Goal: Information Seeking & Learning: Learn about a topic

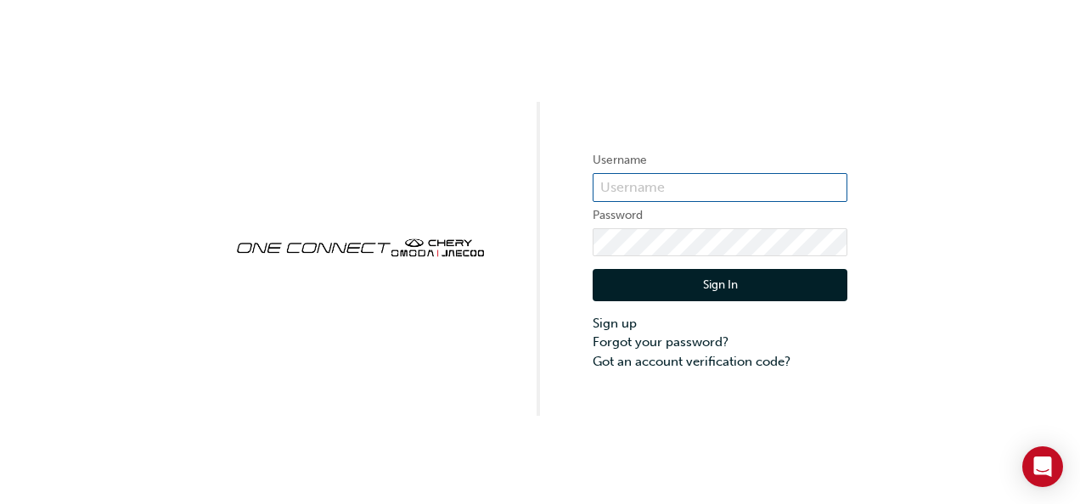
type input "cma069"
click at [694, 285] on button "Sign In" at bounding box center [720, 285] width 255 height 32
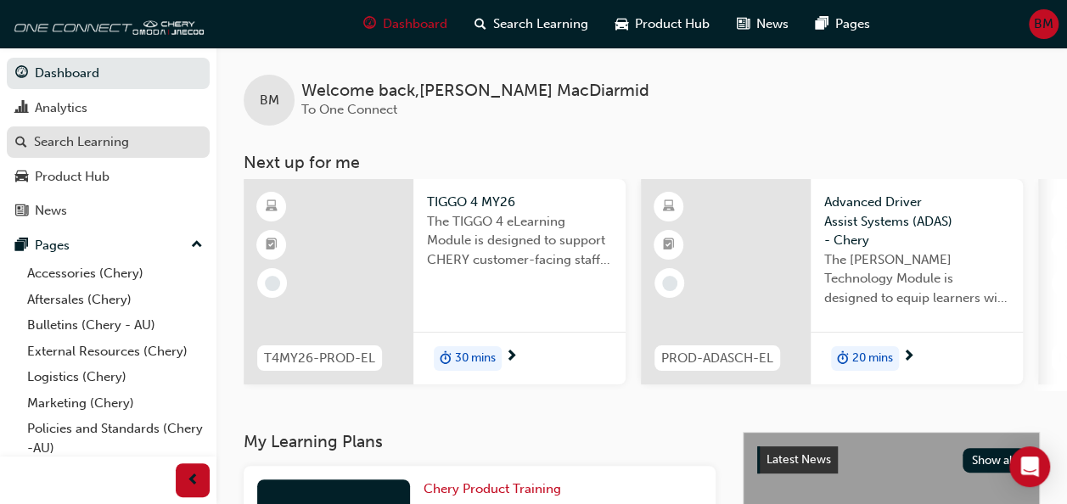
click at [90, 147] on div "Search Learning" at bounding box center [81, 142] width 95 height 20
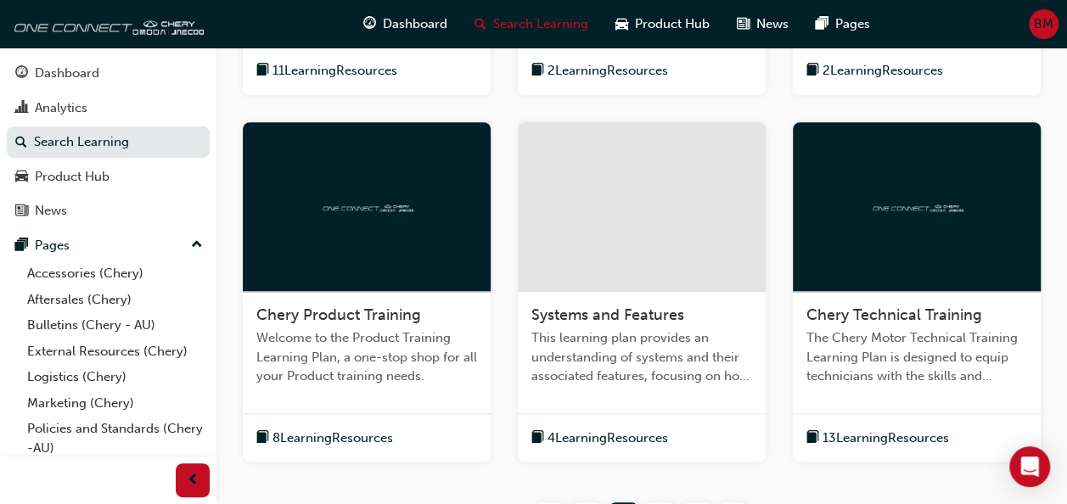
scroll to position [679, 0]
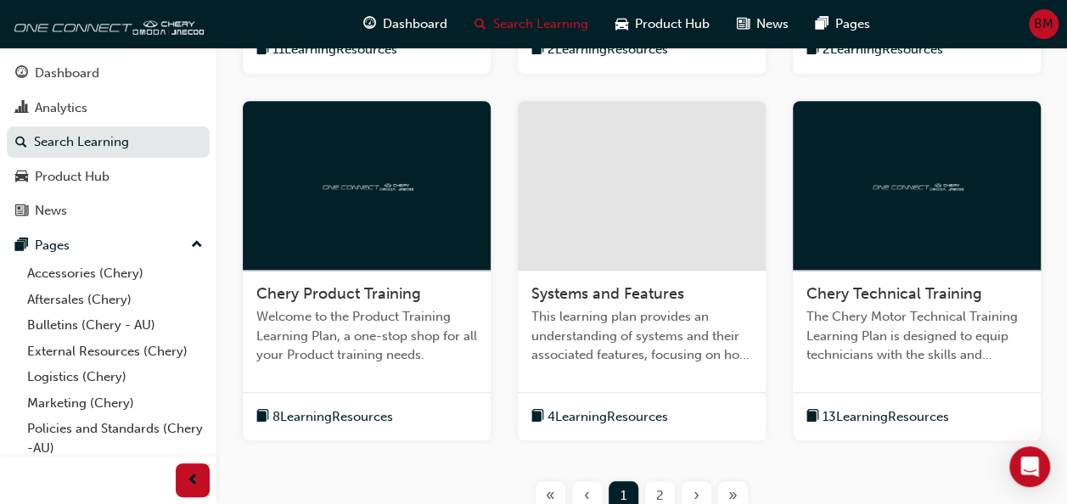
click at [360, 412] on span "8 Learning Resources" at bounding box center [333, 418] width 121 height 20
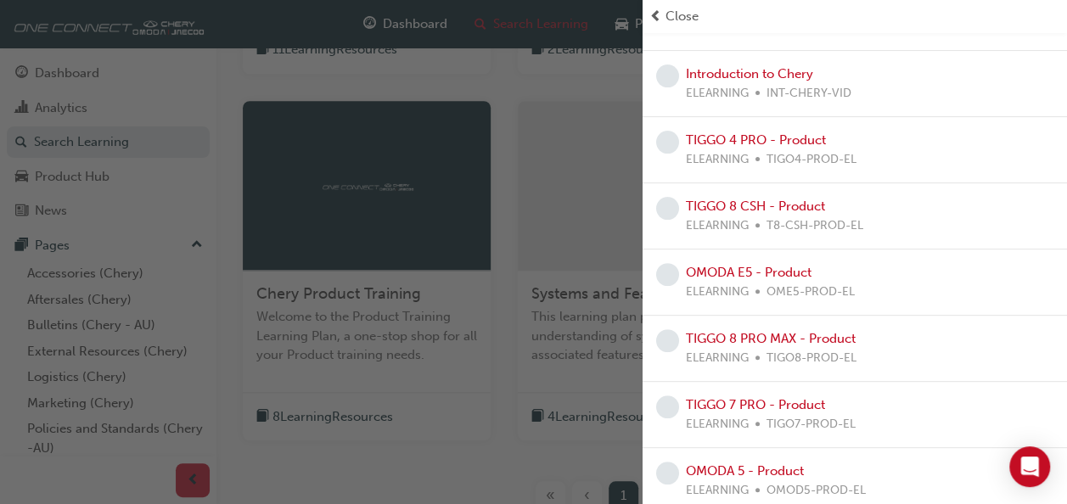
scroll to position [187, 0]
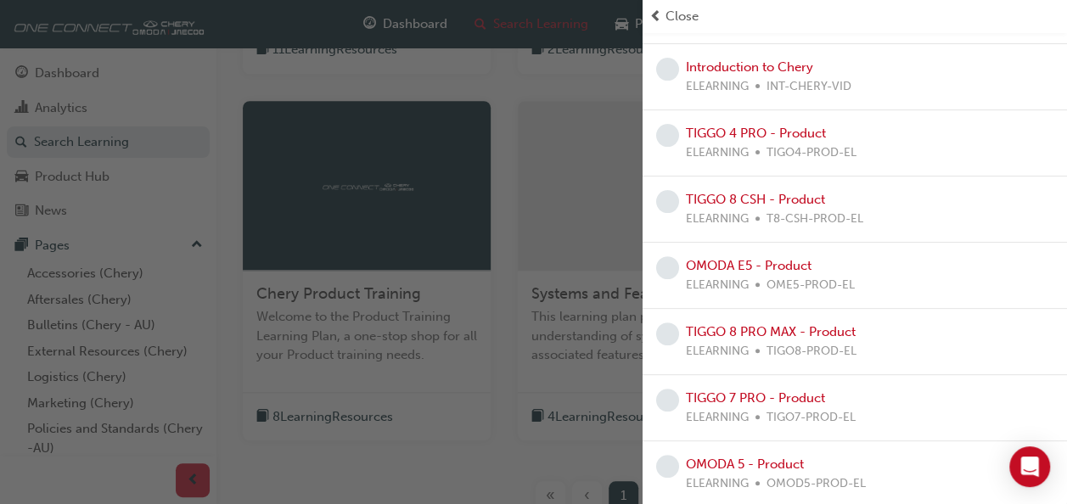
click at [824, 210] on span "T8-CSH-PROD-EL" at bounding box center [815, 220] width 97 height 20
click at [808, 202] on link "TIGGO 8 CSH - Product" at bounding box center [755, 199] width 139 height 15
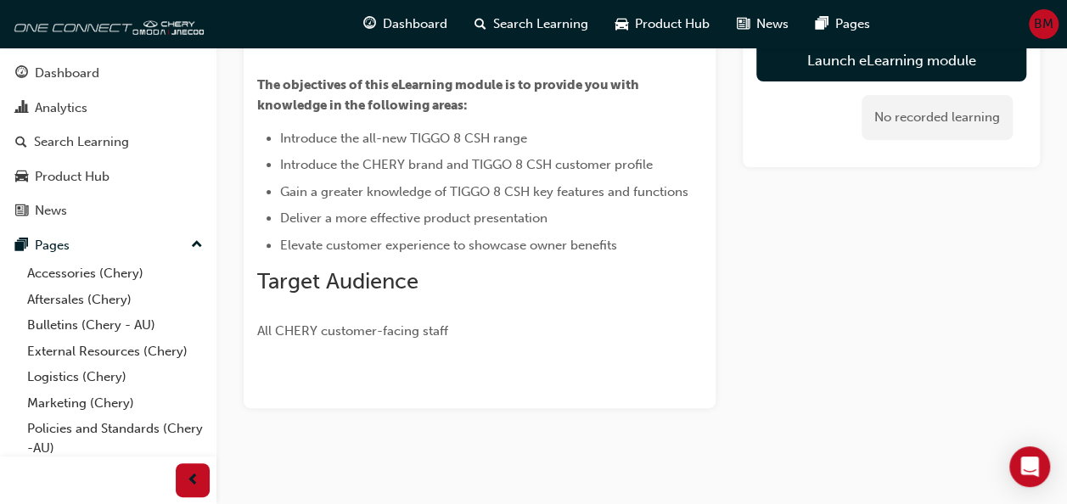
scroll to position [73, 0]
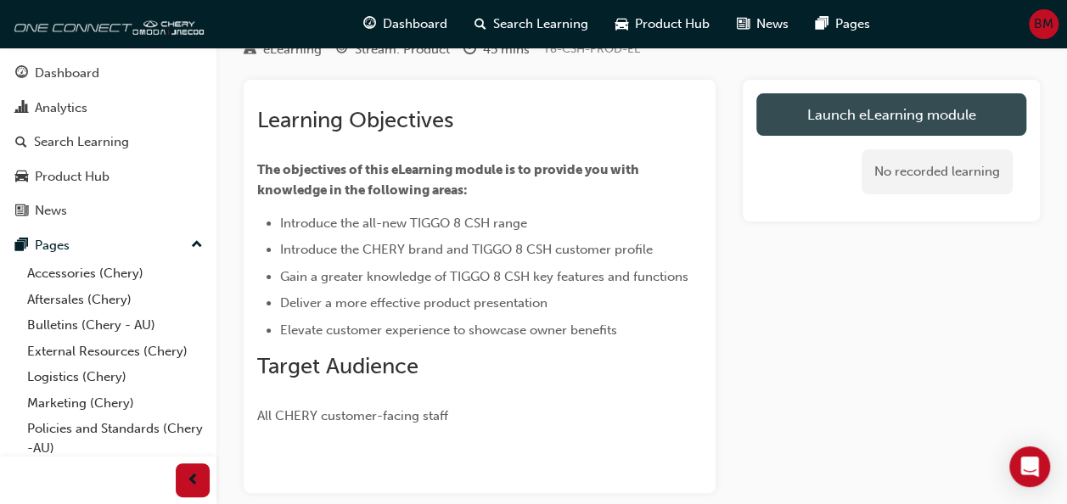
click at [814, 107] on link "Launch eLearning module" at bounding box center [892, 114] width 270 height 42
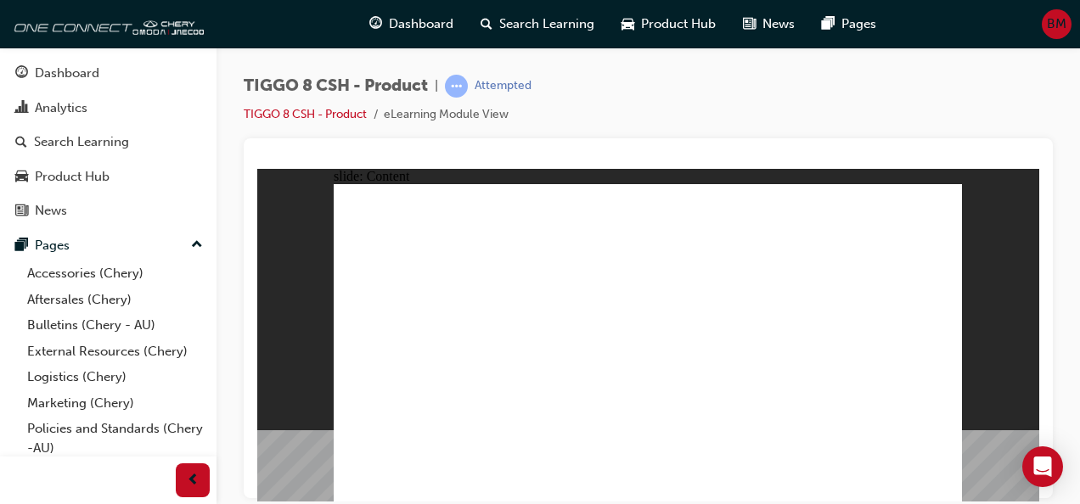
click at [623, 104] on div "TIGGO 8 CSH - Product | Attempted TIGGO 8 CSH - Product eLearning Module View" at bounding box center [648, 107] width 809 height 64
click at [938, 104] on div "TIGGO 8 CSH - Product | Attempted TIGGO 8 CSH - Product eLearning Module View" at bounding box center [648, 107] width 809 height 64
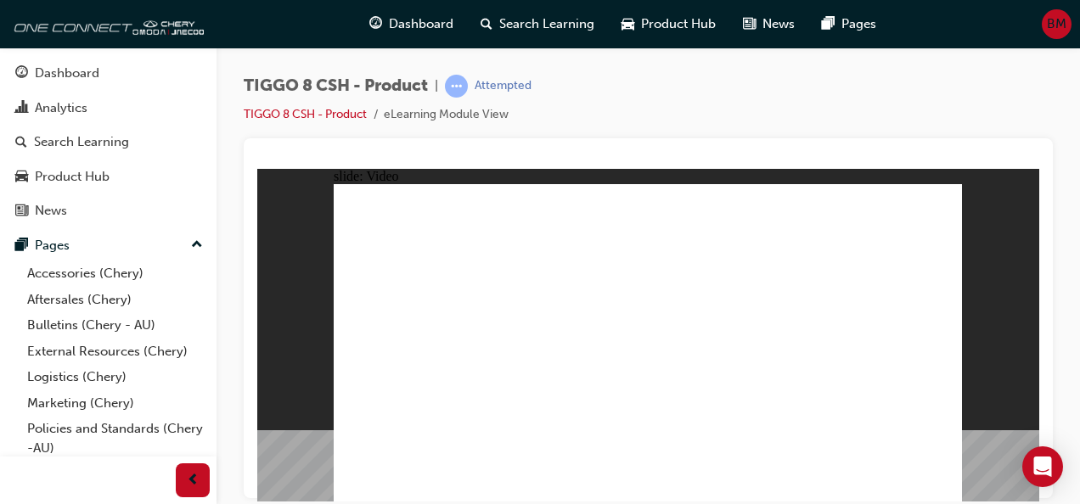
click at [943, 89] on div "TIGGO 8 CSH - Product | Attempted TIGGO 8 CSH - Product eLearning Module View" at bounding box center [648, 107] width 809 height 64
click at [943, 93] on div "TIGGO 8 CSH - Product | Attempted TIGGO 8 CSH - Product eLearning Module View" at bounding box center [648, 107] width 809 height 64
click at [224, 236] on div "TIGGO 8 CSH - Product | Attempted TIGGO 8 CSH - Product eLearning Module View" at bounding box center [649, 255] width 864 height 414
click at [778, 93] on div "TIGGO 8 CSH - Product | Attempted TIGGO 8 CSH - Product eLearning Module View" at bounding box center [648, 107] width 809 height 64
click at [883, 103] on div "TIGGO 8 CSH - Product | Attempted TIGGO 8 CSH - Product eLearning Module View" at bounding box center [648, 107] width 809 height 64
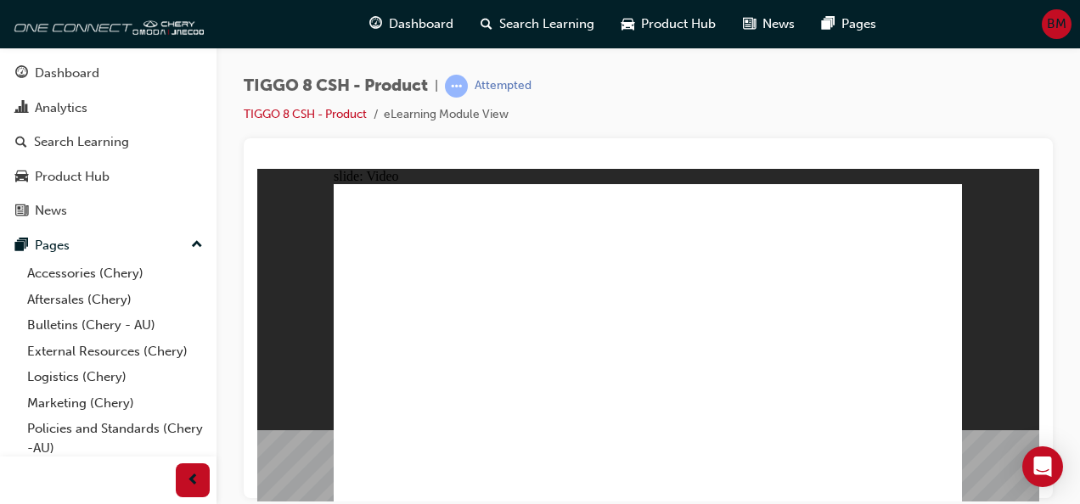
click at [942, 112] on div "TIGGO 8 CSH - Product | Attempted TIGGO 8 CSH - Product eLearning Module View" at bounding box center [648, 107] width 809 height 64
click at [979, 115] on div "TIGGO 8 CSH - Product | Attempted TIGGO 8 CSH - Product eLearning Module View" at bounding box center [648, 107] width 809 height 64
click at [1006, 115] on div "TIGGO 8 CSH - Product | Attempted TIGGO 8 CSH - Product eLearning Module View" at bounding box center [648, 107] width 809 height 64
drag, startPoint x: 925, startPoint y: 116, endPoint x: 938, endPoint y: 114, distance: 13.8
click at [926, 117] on div "TIGGO 8 CSH - Product | Attempted TIGGO 8 CSH - Product eLearning Module View" at bounding box center [648, 107] width 809 height 64
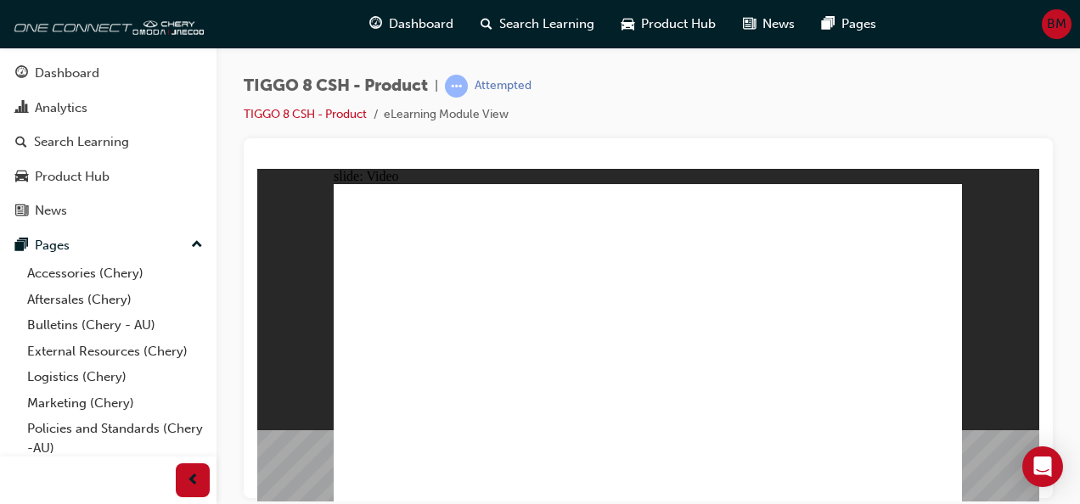
click at [992, 112] on div "TIGGO 8 CSH - Product | Attempted TIGGO 8 CSH - Product eLearning Module View" at bounding box center [648, 107] width 809 height 64
click at [997, 114] on div "TIGGO 8 CSH - Product | Attempted TIGGO 8 CSH - Product eLearning Module View" at bounding box center [648, 107] width 809 height 64
click at [926, 112] on div "TIGGO 8 CSH - Product | Attempted TIGGO 8 CSH - Product eLearning Module View" at bounding box center [648, 107] width 809 height 64
click at [1005, 112] on div "TIGGO 8 CSH - Product | Attempted TIGGO 8 CSH - Product eLearning Module View" at bounding box center [648, 107] width 809 height 64
click at [1004, 76] on div "TIGGO 8 CSH - Product | Attempted TIGGO 8 CSH - Product eLearning Module View" at bounding box center [648, 107] width 809 height 64
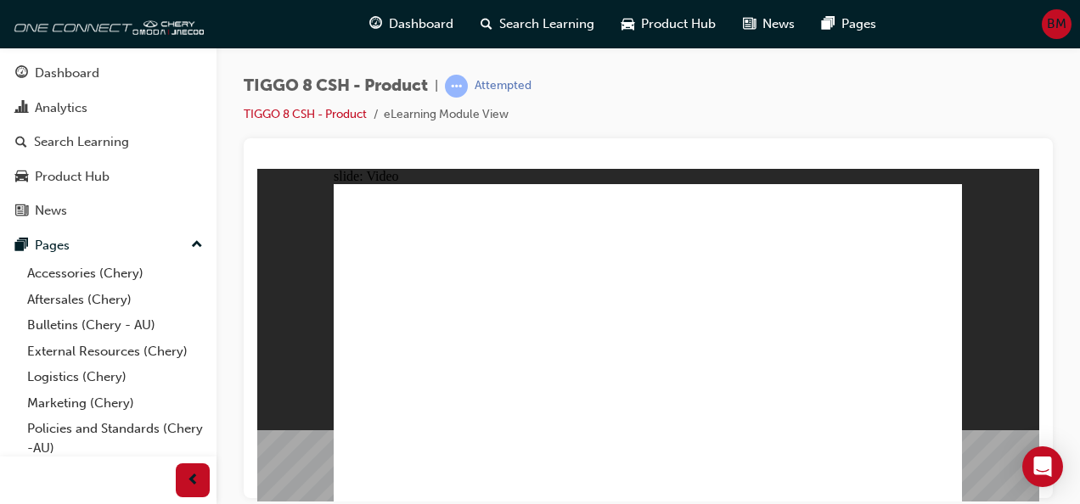
click at [1003, 75] on div "TIGGO 8 CSH - Product | Attempted TIGGO 8 CSH - Product eLearning Module View" at bounding box center [648, 107] width 809 height 64
click at [1002, 90] on div "TIGGO 8 CSH - Product | Attempted TIGGO 8 CSH - Product eLearning Module View" at bounding box center [648, 107] width 809 height 64
click at [999, 84] on div "TIGGO 8 CSH - Product | Attempted TIGGO 8 CSH - Product eLearning Module View" at bounding box center [648, 107] width 809 height 64
